Goal: Find specific page/section: Find specific page/section

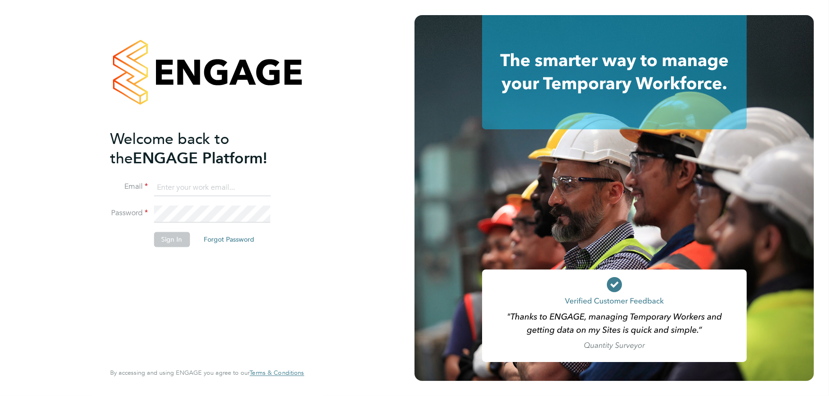
click at [198, 184] on input at bounding box center [212, 188] width 117 height 17
type input "[PERSON_NAME][EMAIL_ADDRESS][PERSON_NAME][DOMAIN_NAME]"
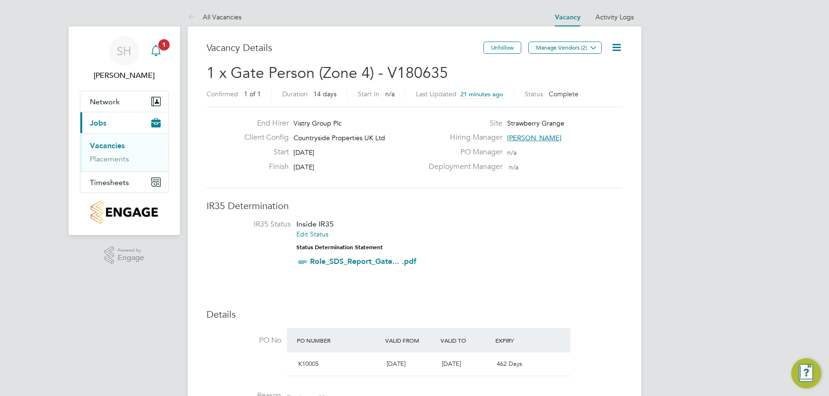
click at [161, 52] on icon "Main navigation" at bounding box center [155, 50] width 11 height 11
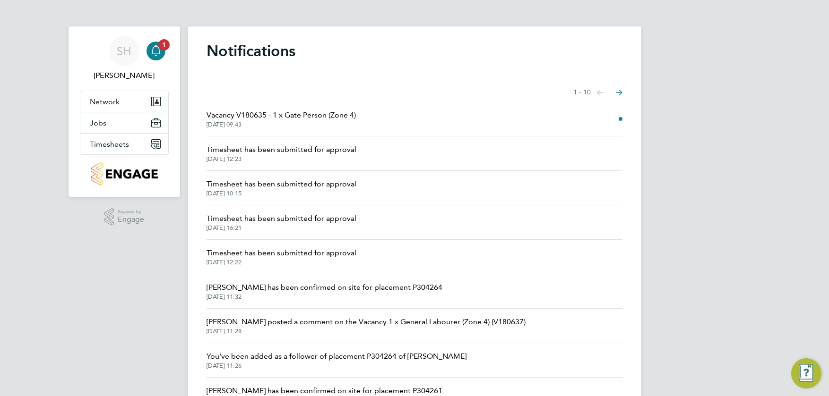
click at [287, 118] on span "Vacancy V180635 - 1 x Gate Person (Zone 4)" at bounding box center [280, 115] width 149 height 11
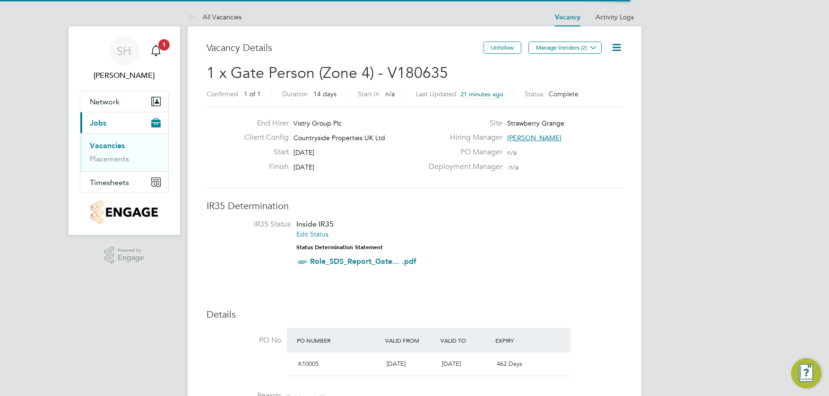
scroll to position [15, 204]
